Goal: Task Accomplishment & Management: Manage account settings

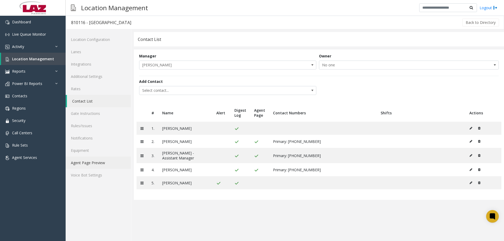
click at [93, 162] on link "Agent Page Preview" at bounding box center [98, 163] width 65 height 12
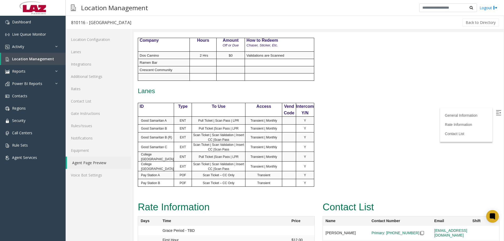
scroll to position [323, 0]
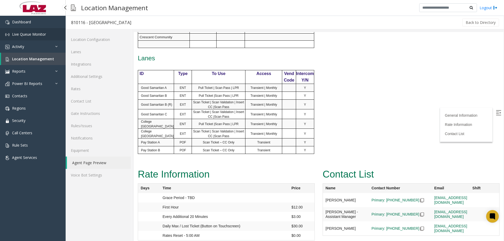
click at [19, 33] on span "Live Queue Monitor" at bounding box center [29, 34] width 34 height 5
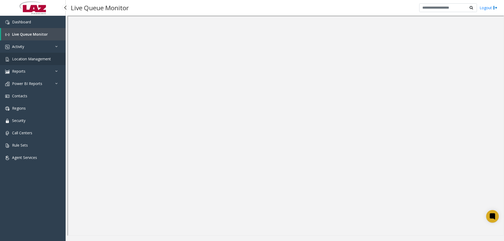
click at [26, 59] on span "Location Management" at bounding box center [31, 58] width 39 height 5
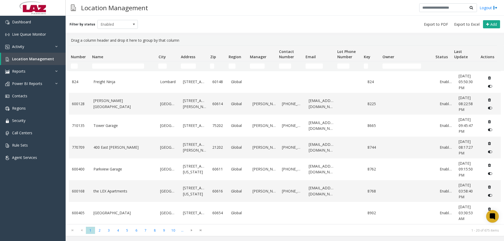
click at [223, 8] on div "Location Management Logout" at bounding box center [285, 8] width 439 height 16
click at [220, 9] on div "Location Management Logout" at bounding box center [285, 8] width 439 height 16
click at [168, 17] on div "Filter by status Enabled Add" at bounding box center [285, 24] width 439 height 17
click at [196, 21] on div "Filter by status Enabled Add" at bounding box center [285, 24] width 439 height 17
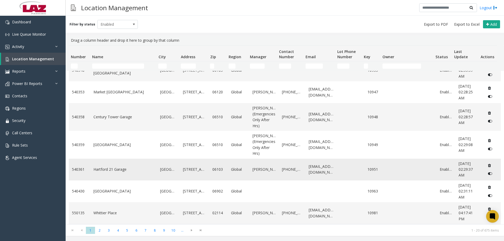
scroll to position [308, 0]
click at [140, 184] on span "6" at bounding box center [136, 230] width 9 height 7
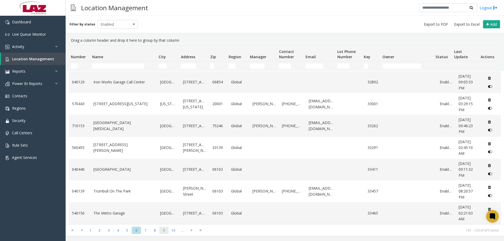
click at [161, 184] on span "9" at bounding box center [163, 230] width 9 height 7
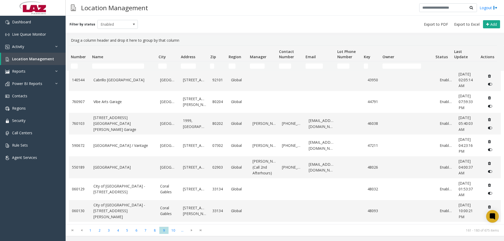
scroll to position [158, 0]
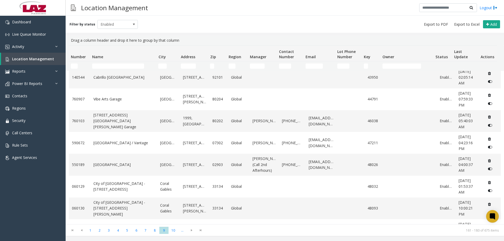
click at [116, 63] on td "Name Filter" at bounding box center [123, 65] width 66 height 9
click at [117, 65] on input "Name Filter" at bounding box center [118, 66] width 52 height 5
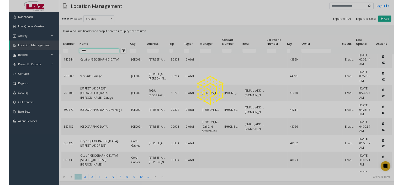
scroll to position [0, 0]
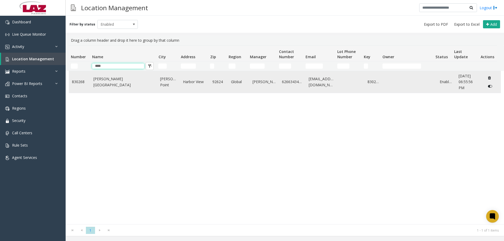
type input "****"
click at [372, 81] on link "830268" at bounding box center [374, 82] width 12 height 6
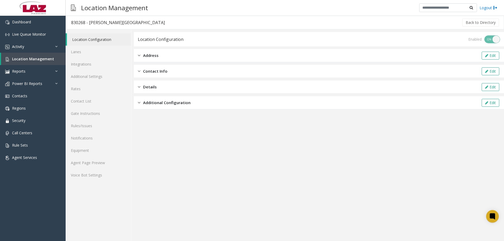
click at [186, 161] on app-location-configuration "Location Configuration Enabled ON OFF Address Edit Contact Info Edit Details Ed…" at bounding box center [319, 136] width 370 height 209
click at [238, 184] on app-location-configuration "Location Configuration Enabled ON OFF Address Edit Contact Info Edit Details Ed…" at bounding box center [319, 136] width 370 height 209
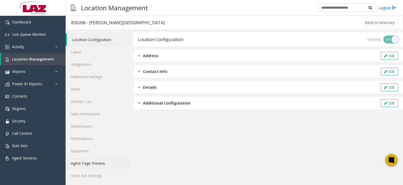
click at [94, 164] on link "Agent Page Preview" at bounding box center [98, 163] width 65 height 12
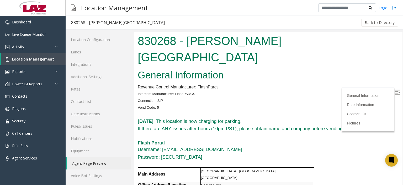
click at [395, 92] on img at bounding box center [397, 92] width 5 height 5
click at [305, 68] on h2 "General Information" at bounding box center [268, 75] width 261 height 14
click at [206, 154] on h5 "Password: [SECURITY_DATA]" at bounding box center [268, 157] width 261 height 7
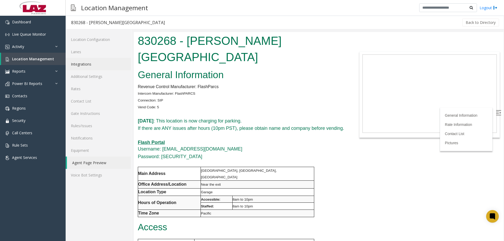
click at [98, 62] on link "Integrations" at bounding box center [98, 64] width 65 height 12
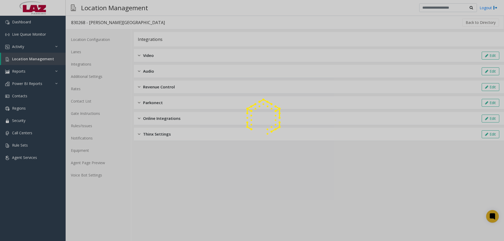
click at [160, 89] on div at bounding box center [252, 120] width 504 height 241
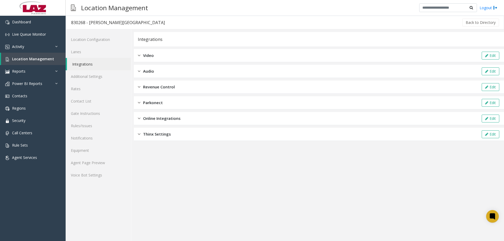
click at [154, 88] on span "Revenue Control" at bounding box center [159, 87] width 32 height 6
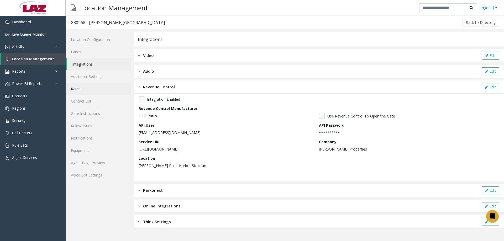
click at [105, 87] on link "Rates" at bounding box center [98, 89] width 65 height 12
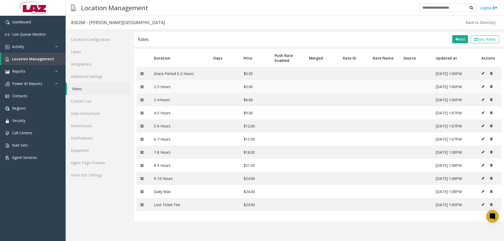
click at [403, 88] on icon at bounding box center [483, 86] width 3 height 3
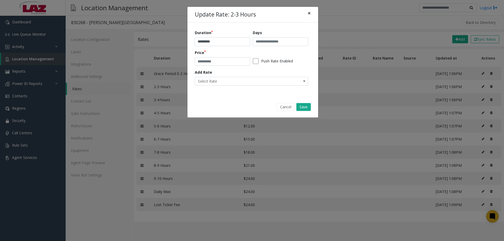
click at [306, 15] on button "×" at bounding box center [309, 13] width 11 height 13
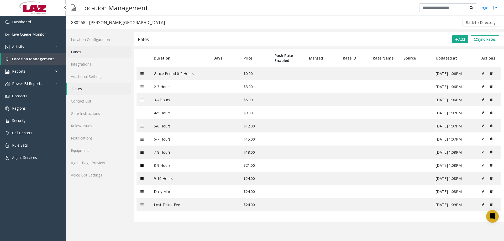
click at [74, 56] on link "Lanes" at bounding box center [98, 52] width 65 height 12
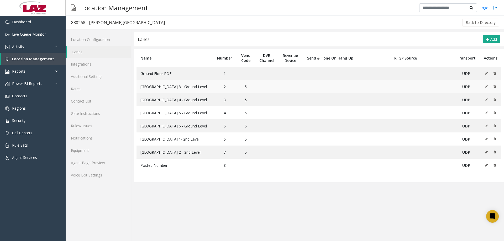
click at [403, 88] on icon at bounding box center [486, 86] width 3 height 3
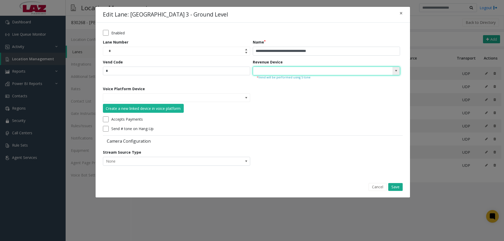
click at [293, 71] on input at bounding box center [311, 71] width 117 height 8
click at [396, 71] on span at bounding box center [396, 71] width 4 height 4
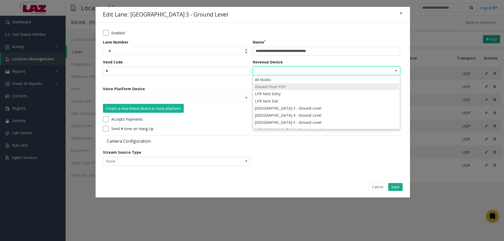
scroll to position [19, 0]
click at [323, 89] on li "[GEOGRAPHIC_DATA] 3 - Ground Level" at bounding box center [327, 89] width 146 height 7
type input "**********"
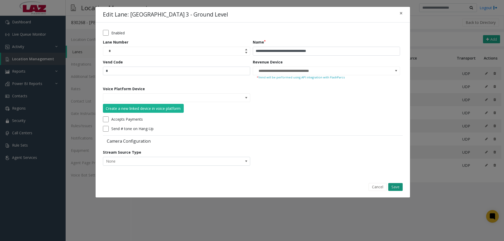
click at [394, 184] on button "Save" at bounding box center [395, 187] width 14 height 8
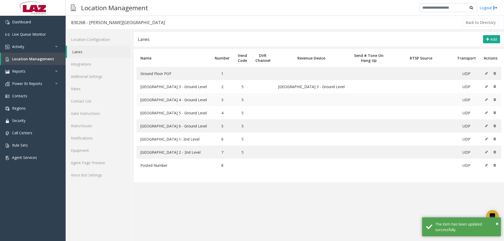
click at [403, 100] on button at bounding box center [488, 100] width 6 height 8
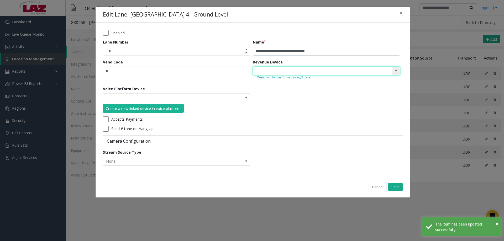
click at [350, 68] on input at bounding box center [311, 71] width 117 height 8
click at [395, 69] on span at bounding box center [396, 71] width 4 height 4
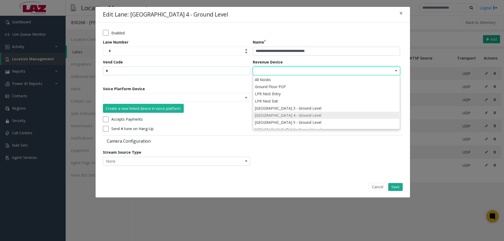
click at [316, 116] on li "[GEOGRAPHIC_DATA] 4 - Ground Level" at bounding box center [327, 115] width 146 height 7
type input "**********"
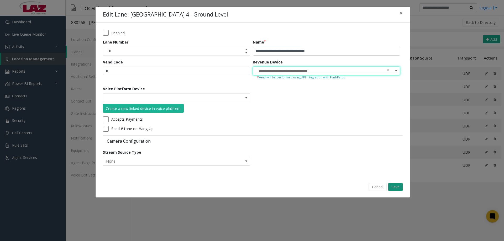
click at [401, 184] on button "Save" at bounding box center [395, 187] width 14 height 8
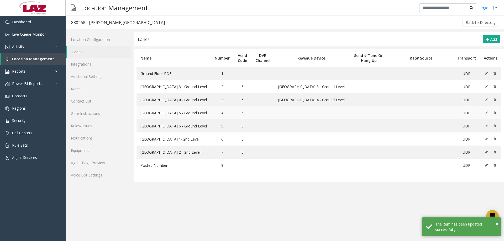
click at [403, 114] on icon at bounding box center [486, 112] width 3 height 3
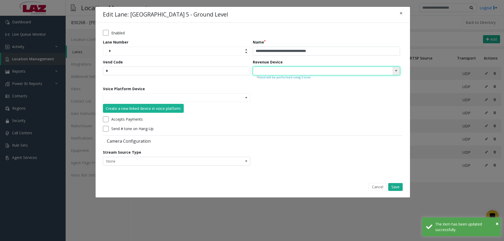
click at [326, 71] on input at bounding box center [311, 71] width 117 height 8
click at [395, 69] on span at bounding box center [396, 71] width 7 height 8
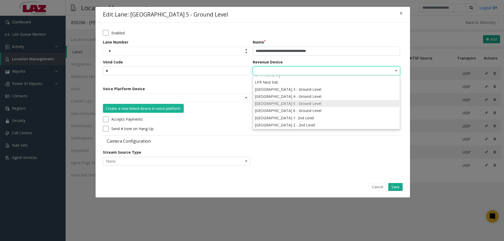
click at [322, 103] on li "[GEOGRAPHIC_DATA] 5 - Ground Level" at bounding box center [327, 103] width 146 height 7
type input "**********"
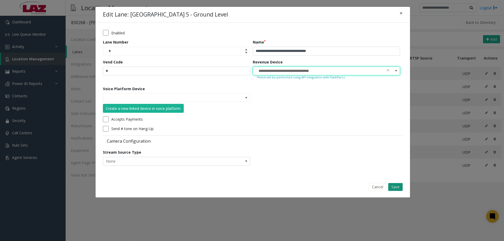
click at [398, 184] on button "Save" at bounding box center [395, 187] width 14 height 8
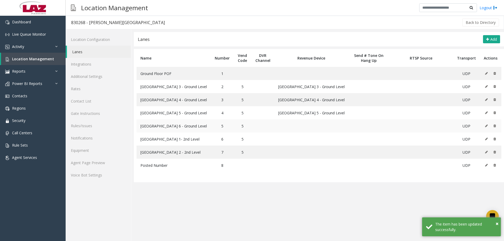
click at [403, 127] on icon at bounding box center [486, 126] width 3 height 3
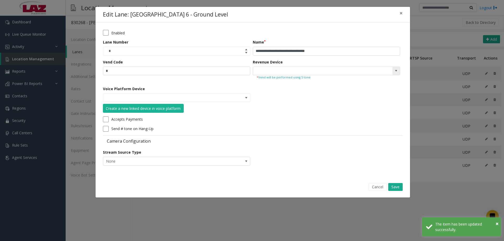
click at [394, 71] on span at bounding box center [396, 71] width 4 height 4
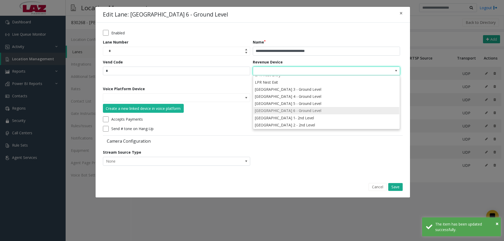
click at [323, 109] on li "[GEOGRAPHIC_DATA] 6 - Ground Level" at bounding box center [327, 110] width 146 height 7
type input "**********"
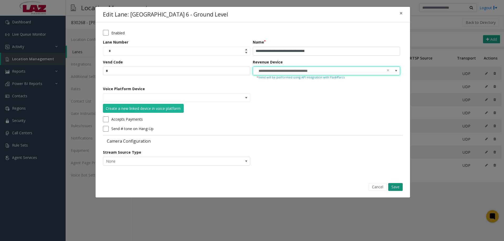
click at [391, 184] on button "Save" at bounding box center [395, 187] width 14 height 8
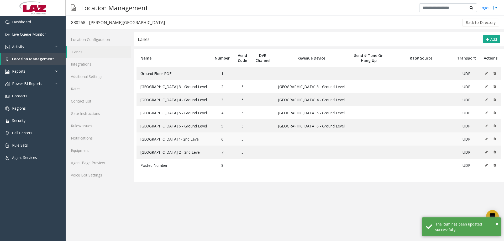
click at [403, 139] on button at bounding box center [488, 139] width 6 height 8
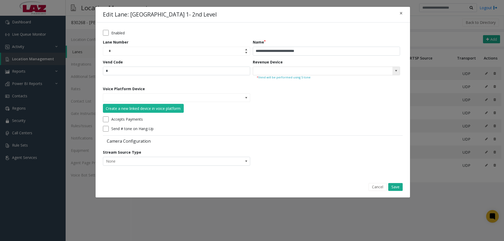
click at [395, 71] on span at bounding box center [396, 71] width 4 height 4
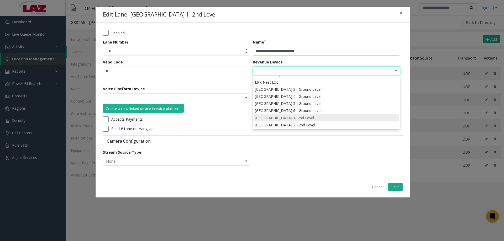
click at [313, 115] on li "[GEOGRAPHIC_DATA] 1- 2nd Level" at bounding box center [327, 118] width 146 height 7
type input "**********"
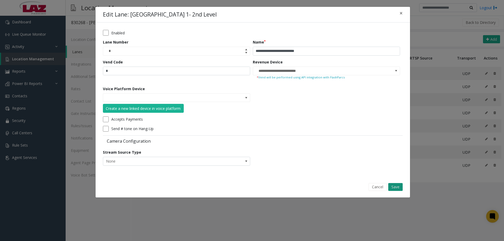
click at [401, 184] on button "Save" at bounding box center [395, 187] width 14 height 8
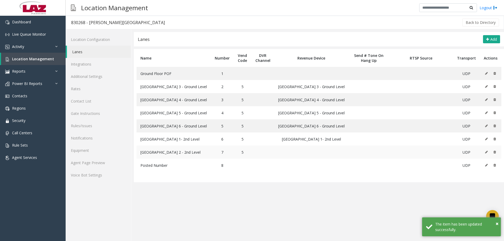
click at [403, 153] on icon at bounding box center [486, 152] width 3 height 3
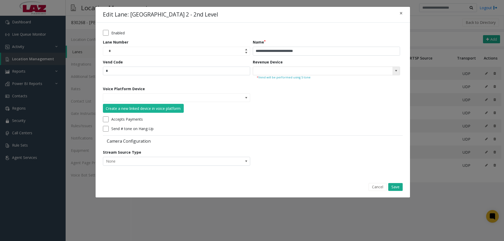
click at [394, 71] on span at bounding box center [396, 71] width 7 height 8
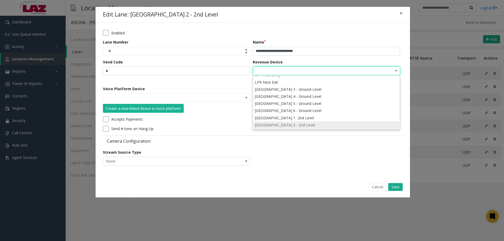
click at [312, 123] on li "[GEOGRAPHIC_DATA] 2 - 2nd Level" at bounding box center [327, 125] width 146 height 7
type input "**********"
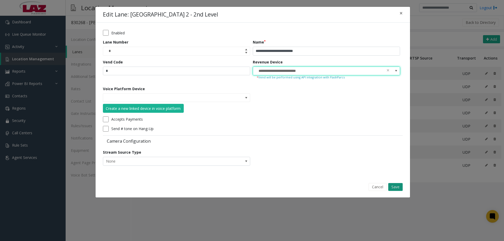
click at [396, 184] on button "Save" at bounding box center [395, 187] width 14 height 8
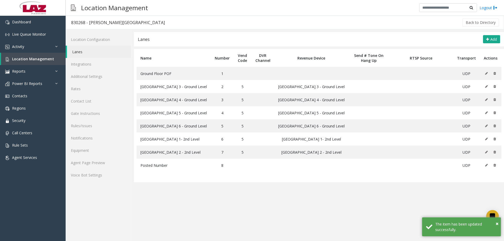
click at [392, 184] on app-lanes "**********" at bounding box center [319, 136] width 370 height 209
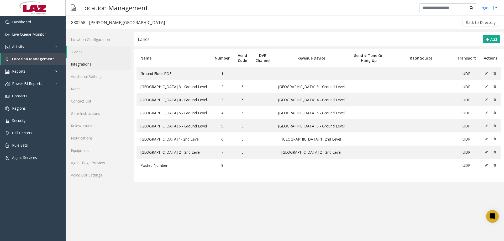
click at [90, 64] on link "Integrations" at bounding box center [98, 64] width 65 height 12
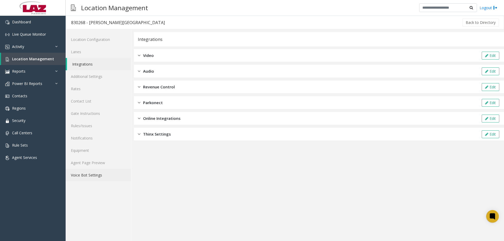
click at [89, 170] on link "Voice Bot Settings" at bounding box center [98, 175] width 65 height 12
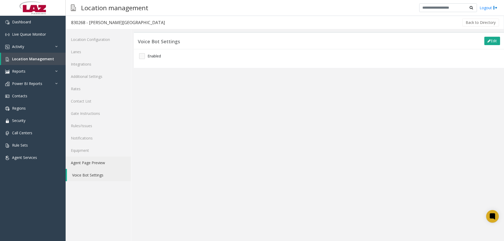
click at [87, 164] on link "Agent Page Preview" at bounding box center [98, 163] width 65 height 12
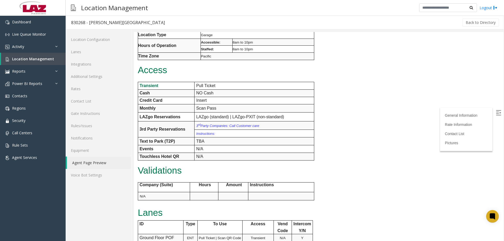
scroll to position [263, 0]
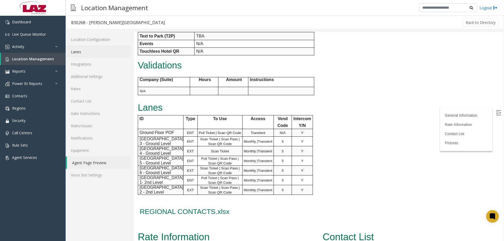
click at [81, 56] on link "Lanes" at bounding box center [98, 52] width 65 height 12
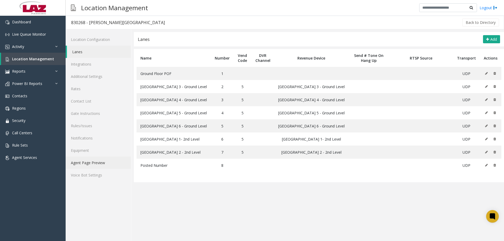
click at [92, 159] on link "Agent Page Preview" at bounding box center [98, 163] width 65 height 12
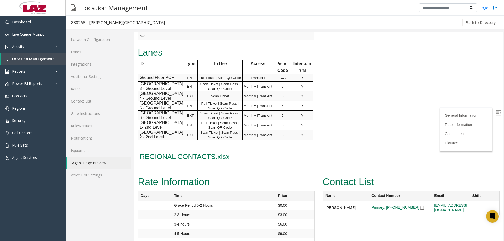
scroll to position [210, 0]
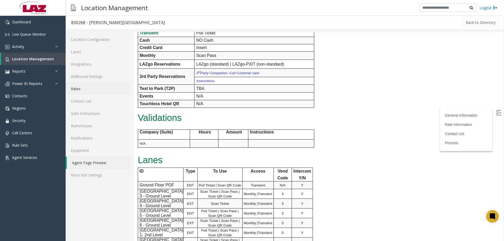
click at [92, 90] on link "Rates" at bounding box center [98, 89] width 65 height 12
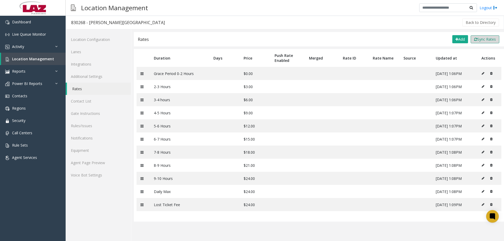
click at [403, 38] on button "Sync Rates" at bounding box center [485, 39] width 29 height 8
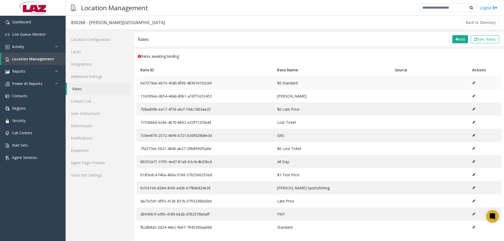
click at [403, 81] on button at bounding box center [474, 83] width 3 height 8
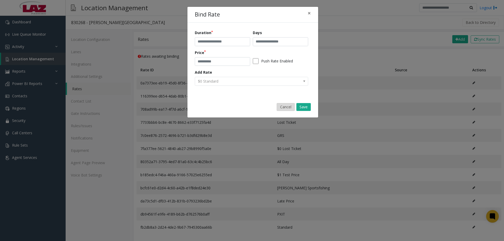
click at [284, 107] on button "Cancel" at bounding box center [286, 107] width 18 height 8
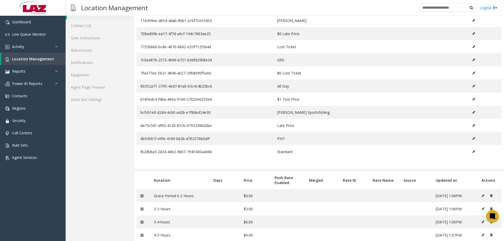
scroll to position [21, 0]
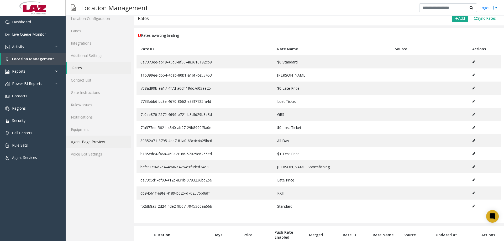
click at [87, 142] on link "Agent Page Preview" at bounding box center [98, 142] width 65 height 12
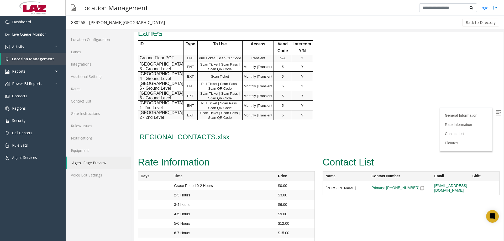
scroll to position [447, 0]
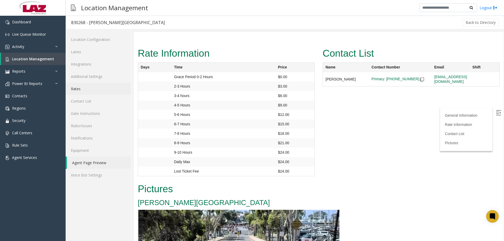
click at [82, 92] on link "Rates" at bounding box center [98, 89] width 65 height 12
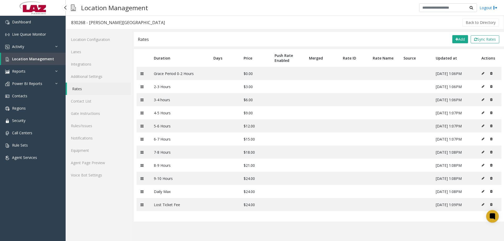
click at [24, 59] on span "Location Management" at bounding box center [33, 58] width 42 height 5
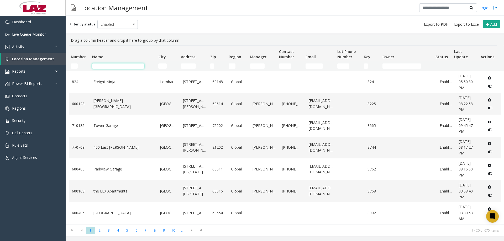
click at [99, 63] on td "Name Filter" at bounding box center [123, 65] width 66 height 9
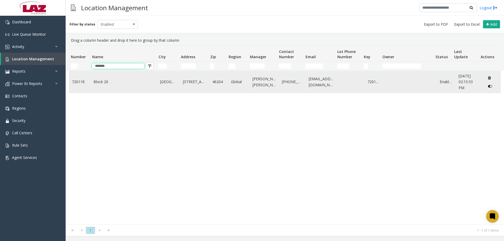
type input "*******"
click at [98, 76] on td "Block 20" at bounding box center [123, 82] width 67 height 22
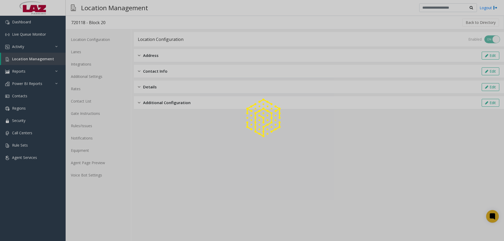
click at [85, 65] on div at bounding box center [252, 120] width 504 height 241
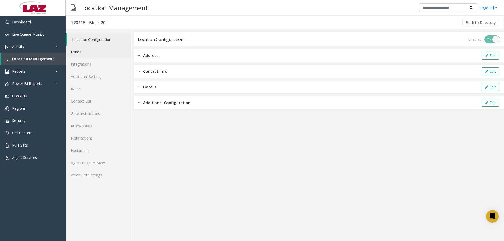
click at [78, 54] on link "Lanes" at bounding box center [98, 52] width 65 height 12
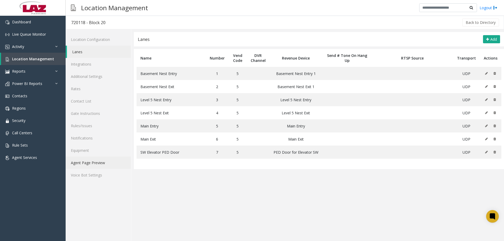
click at [92, 162] on link "Agent Page Preview" at bounding box center [98, 163] width 65 height 12
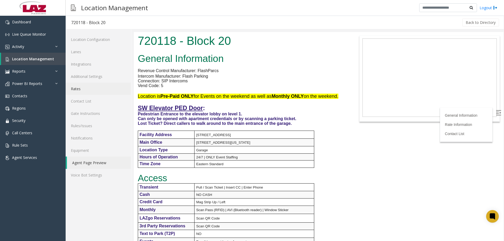
click at [90, 90] on link "Rates" at bounding box center [98, 89] width 65 height 12
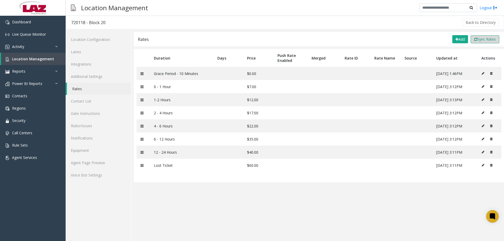
click at [403, 37] on button "Sync Rates" at bounding box center [485, 39] width 29 height 8
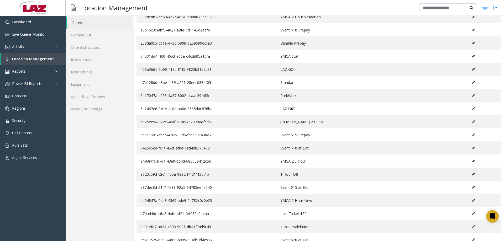
scroll to position [21, 0]
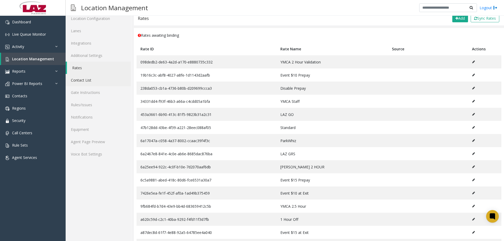
click at [86, 80] on link "Contact List" at bounding box center [98, 80] width 65 height 12
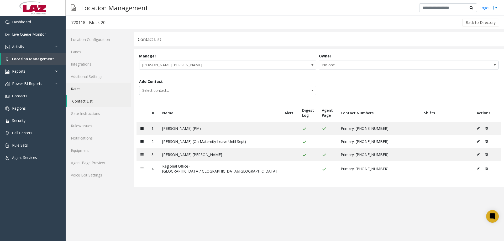
click at [85, 85] on link "Rates" at bounding box center [98, 89] width 65 height 12
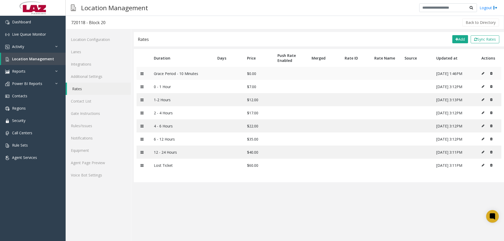
click at [403, 74] on icon at bounding box center [483, 73] width 3 height 3
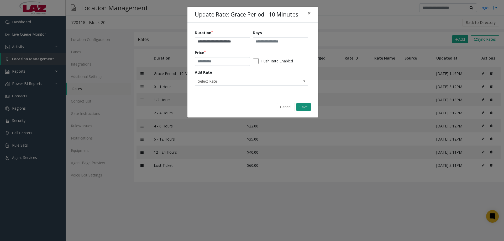
click at [305, 106] on button "Save" at bounding box center [304, 107] width 14 height 8
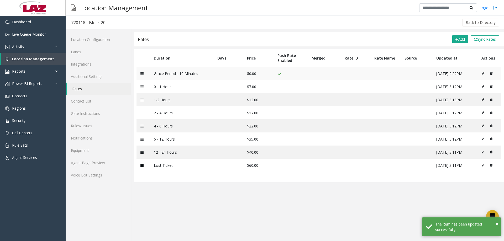
click at [403, 74] on icon at bounding box center [483, 73] width 3 height 3
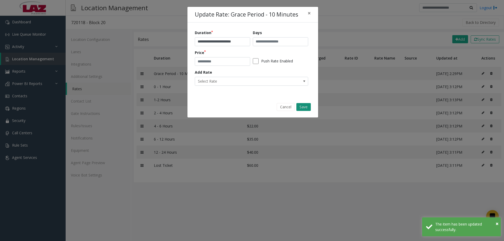
click at [298, 103] on button "Save" at bounding box center [304, 107] width 14 height 8
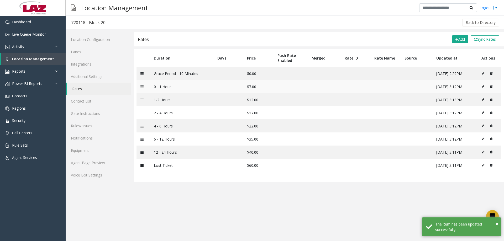
click at [403, 87] on td at bounding box center [490, 86] width 24 height 13
click at [403, 87] on icon at bounding box center [483, 86] width 3 height 3
type input "**********"
type input "*"
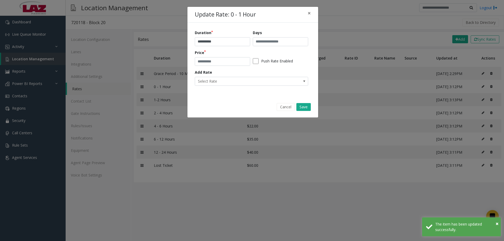
click at [307, 103] on div "Cancel Save" at bounding box center [252, 107] width 123 height 13
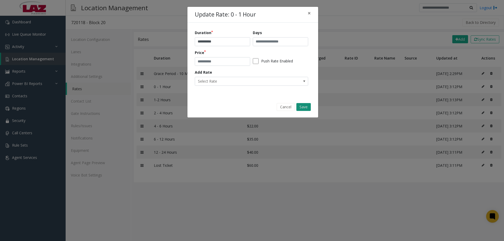
click at [306, 106] on button "Save" at bounding box center [304, 107] width 14 height 8
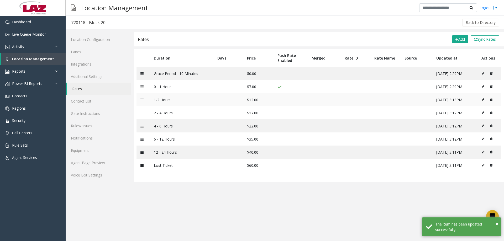
click at [403, 99] on icon at bounding box center [483, 99] width 3 height 3
type input "*********"
type input "**"
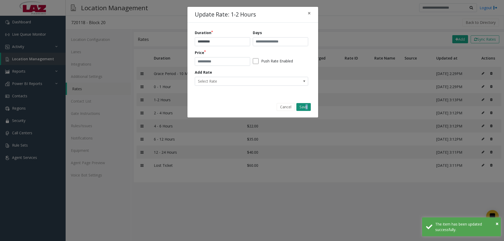
click at [307, 111] on div "Cancel Save" at bounding box center [252, 107] width 123 height 13
click at [305, 108] on button "Save" at bounding box center [304, 107] width 14 height 8
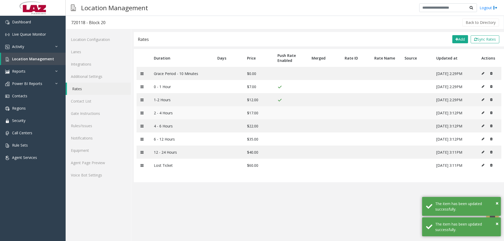
click at [403, 111] on button at bounding box center [485, 113] width 6 height 8
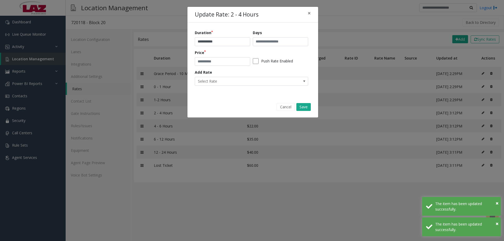
click at [250, 61] on div "Price **" at bounding box center [224, 58] width 58 height 16
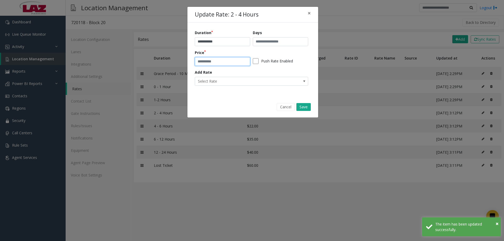
click at [252, 61] on div "Price **" at bounding box center [224, 58] width 58 height 16
click at [303, 104] on button "Save" at bounding box center [304, 107] width 14 height 8
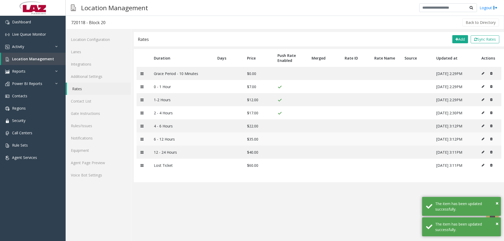
click at [403, 139] on icon at bounding box center [483, 139] width 3 height 3
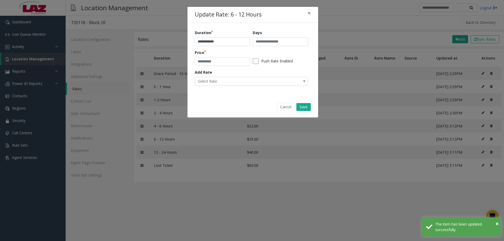
click at [259, 62] on div "Push Rate Enabled" at bounding box center [282, 61] width 58 height 8
click at [305, 104] on button "Save" at bounding box center [304, 107] width 14 height 8
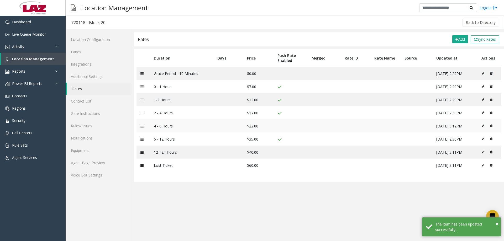
click at [403, 126] on icon at bounding box center [483, 126] width 3 height 3
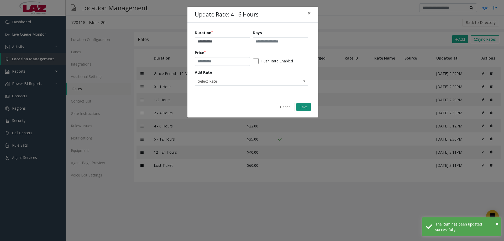
click at [299, 106] on button "Save" at bounding box center [304, 107] width 14 height 8
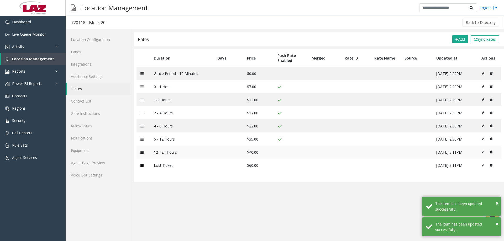
click at [403, 151] on icon at bounding box center [483, 152] width 3 height 3
type input "**********"
type input "**"
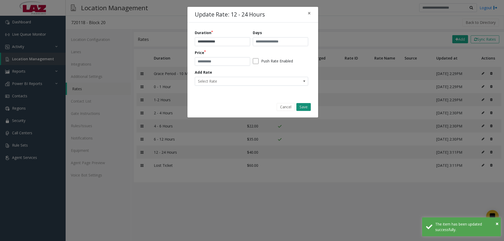
click at [305, 108] on button "Save" at bounding box center [304, 107] width 14 height 8
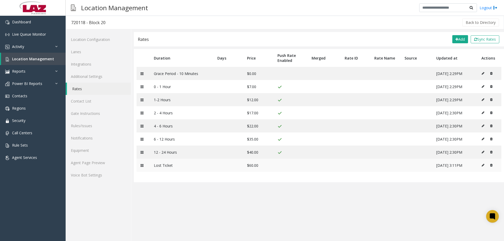
click at [403, 164] on td at bounding box center [490, 165] width 24 height 13
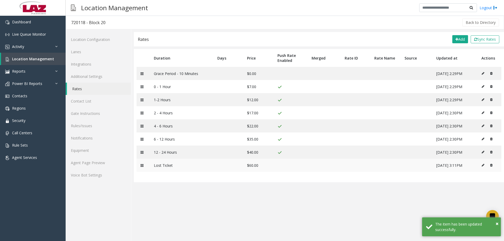
click at [403, 166] on button at bounding box center [485, 166] width 6 height 8
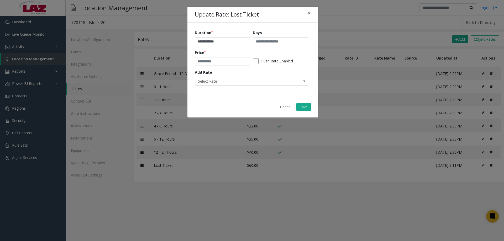
click at [259, 63] on div "Push Rate Enabled" at bounding box center [282, 61] width 58 height 8
click at [302, 106] on button "Save" at bounding box center [304, 107] width 14 height 8
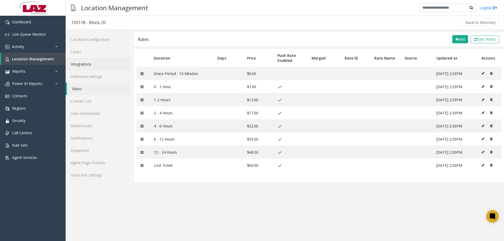
click at [87, 61] on link "Integrations" at bounding box center [98, 64] width 65 height 12
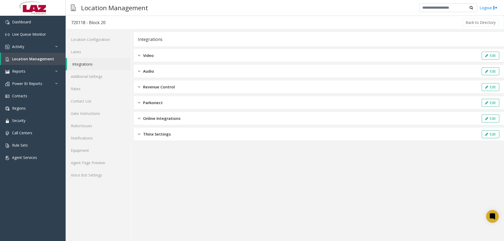
click at [145, 121] on span "Online Integrations" at bounding box center [162, 119] width 38 height 6
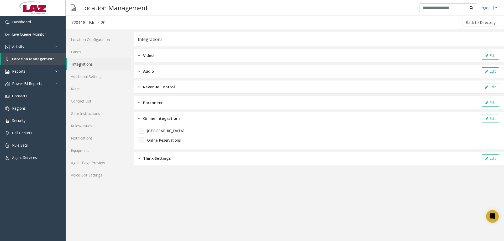
click at [140, 119] on img at bounding box center [139, 119] width 3 height 6
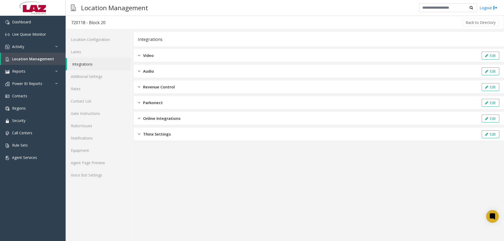
click at [140, 106] on div "Parkonect Edit" at bounding box center [319, 102] width 370 height 13
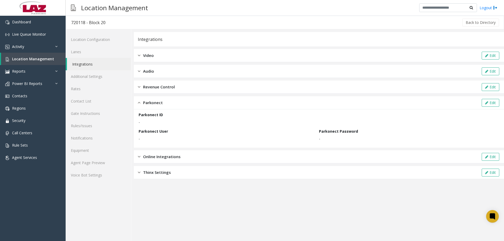
click at [141, 105] on div "Parkonect" at bounding box center [150, 103] width 25 height 6
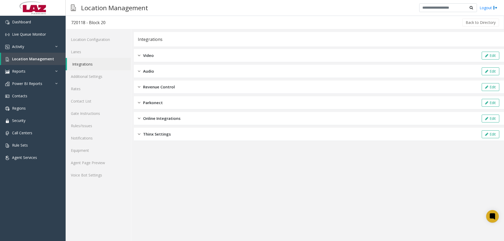
click at [142, 68] on div "Audio Edit" at bounding box center [319, 71] width 370 height 13
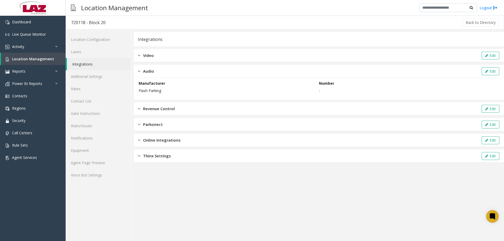
click at [142, 73] on div "Audio" at bounding box center [146, 71] width 16 height 6
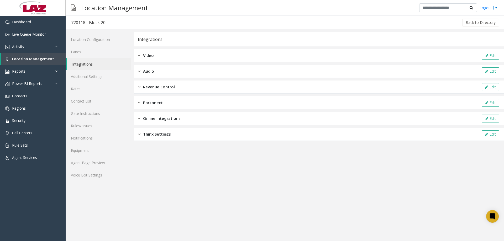
click at [141, 59] on div "Video Edit" at bounding box center [319, 55] width 370 height 13
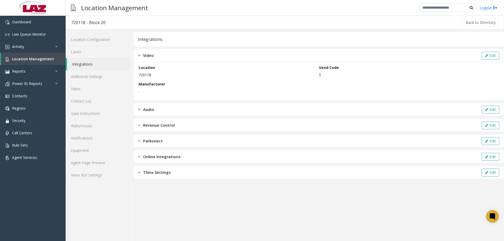
click at [141, 58] on div "Video" at bounding box center [146, 56] width 16 height 6
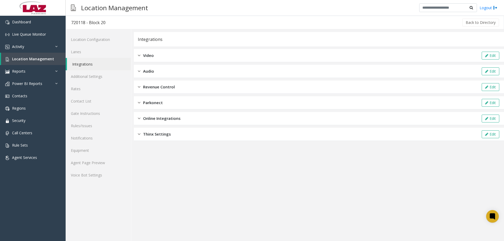
click at [138, 133] on img at bounding box center [139, 134] width 3 height 6
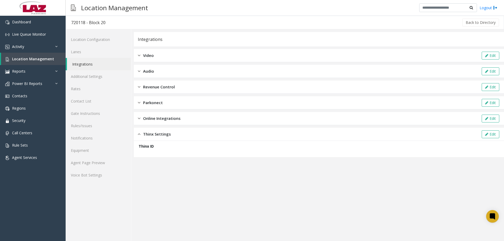
click at [141, 135] on div "Thinx Settings" at bounding box center [154, 134] width 33 height 6
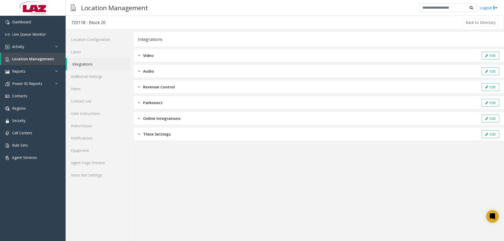
click at [142, 120] on div "Online Integrations" at bounding box center [159, 119] width 43 height 6
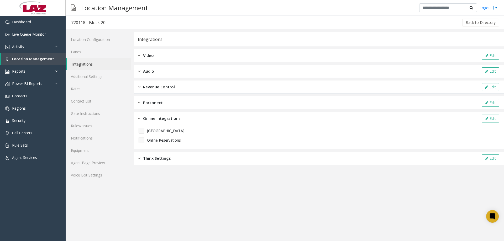
click at [142, 120] on div "Online Integrations" at bounding box center [159, 119] width 43 height 6
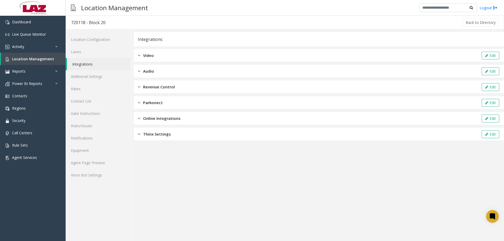
click at [138, 100] on div "Parkonect Edit" at bounding box center [319, 102] width 370 height 13
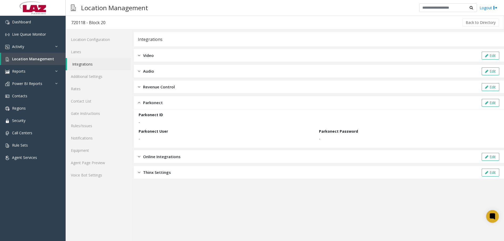
click at [139, 100] on img at bounding box center [139, 103] width 3 height 6
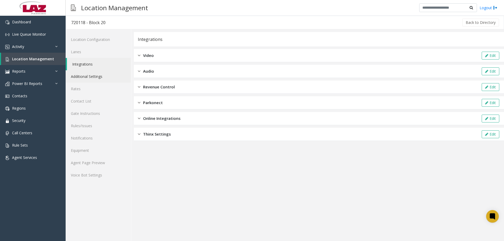
click at [102, 77] on link "Additional Settings" at bounding box center [98, 76] width 65 height 12
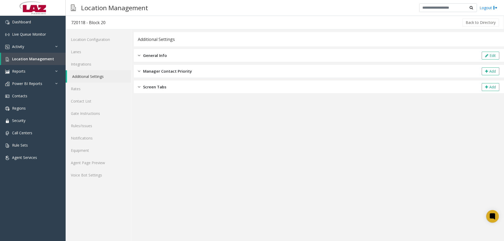
click at [141, 58] on div "General Info" at bounding box center [152, 56] width 29 height 6
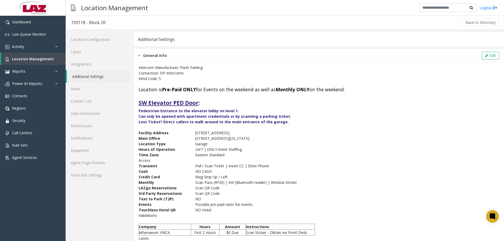
click at [141, 57] on div "General Info" at bounding box center [152, 56] width 29 height 6
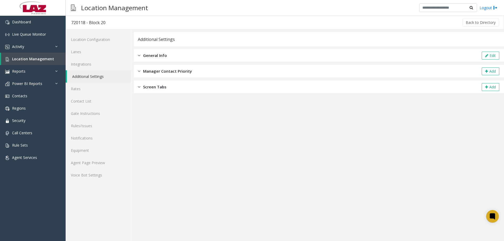
click at [146, 70] on span "Manager Contact Priority" at bounding box center [167, 71] width 49 height 6
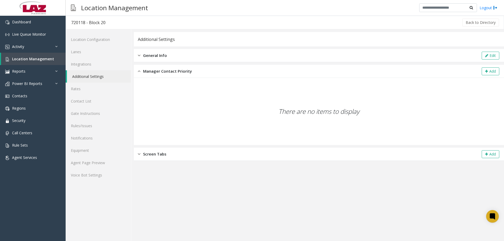
click at [145, 70] on span "Manager Contact Priority" at bounding box center [167, 71] width 49 height 6
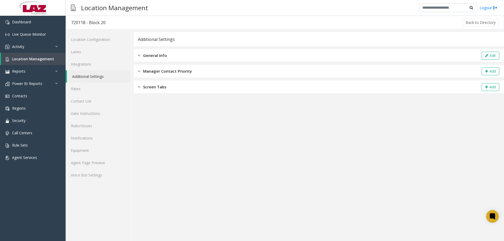
click at [143, 87] on span "Screen Tabs" at bounding box center [154, 87] width 23 height 6
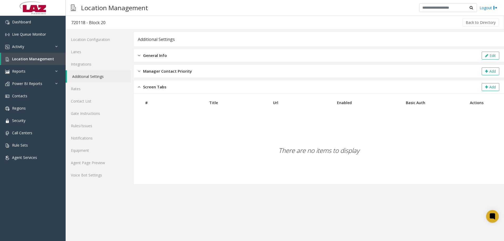
click at [143, 87] on span "Screen Tabs" at bounding box center [154, 87] width 23 height 6
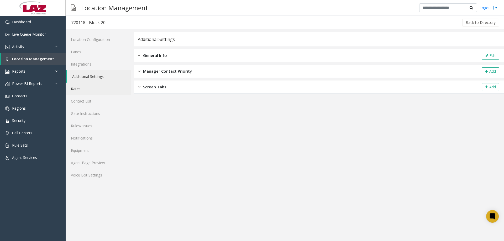
click at [94, 94] on link "Rates" at bounding box center [98, 89] width 65 height 12
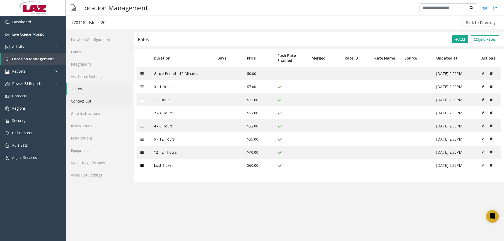
click at [96, 102] on link "Contact List" at bounding box center [98, 101] width 65 height 12
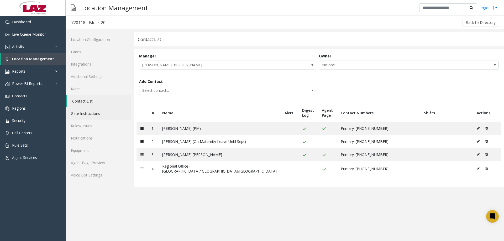
click at [99, 112] on link "Gate Instructions" at bounding box center [98, 113] width 65 height 12
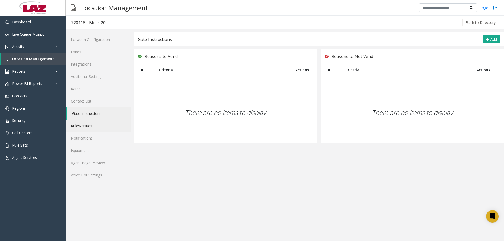
click at [99, 125] on link "Rules/Issues" at bounding box center [98, 126] width 65 height 12
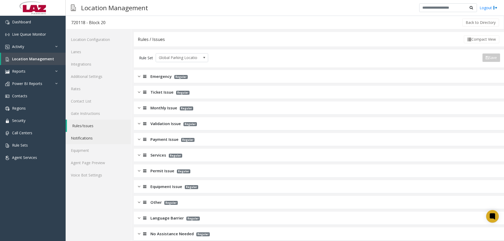
click at [97, 138] on link "Notifications" at bounding box center [98, 138] width 65 height 12
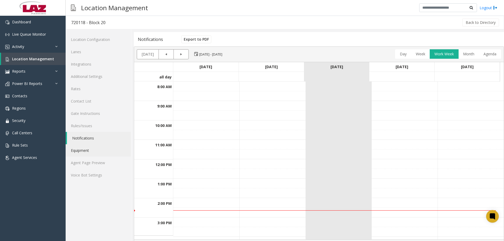
click at [92, 151] on link "Equipment" at bounding box center [98, 150] width 65 height 12
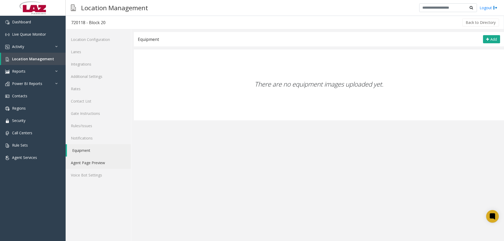
click at [92, 166] on link "Agent Page Preview" at bounding box center [98, 163] width 65 height 12
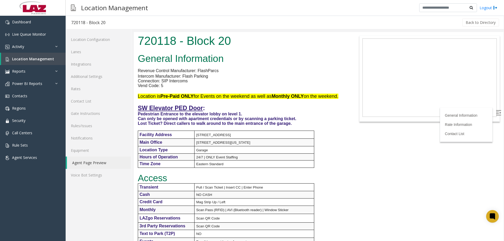
drag, startPoint x: 503, startPoint y: 180, endPoint x: 638, endPoint y: 48, distance: 188.9
click at [278, 24] on div "Back to Directory" at bounding box center [305, 22] width 389 height 13
